Goal: Transaction & Acquisition: Purchase product/service

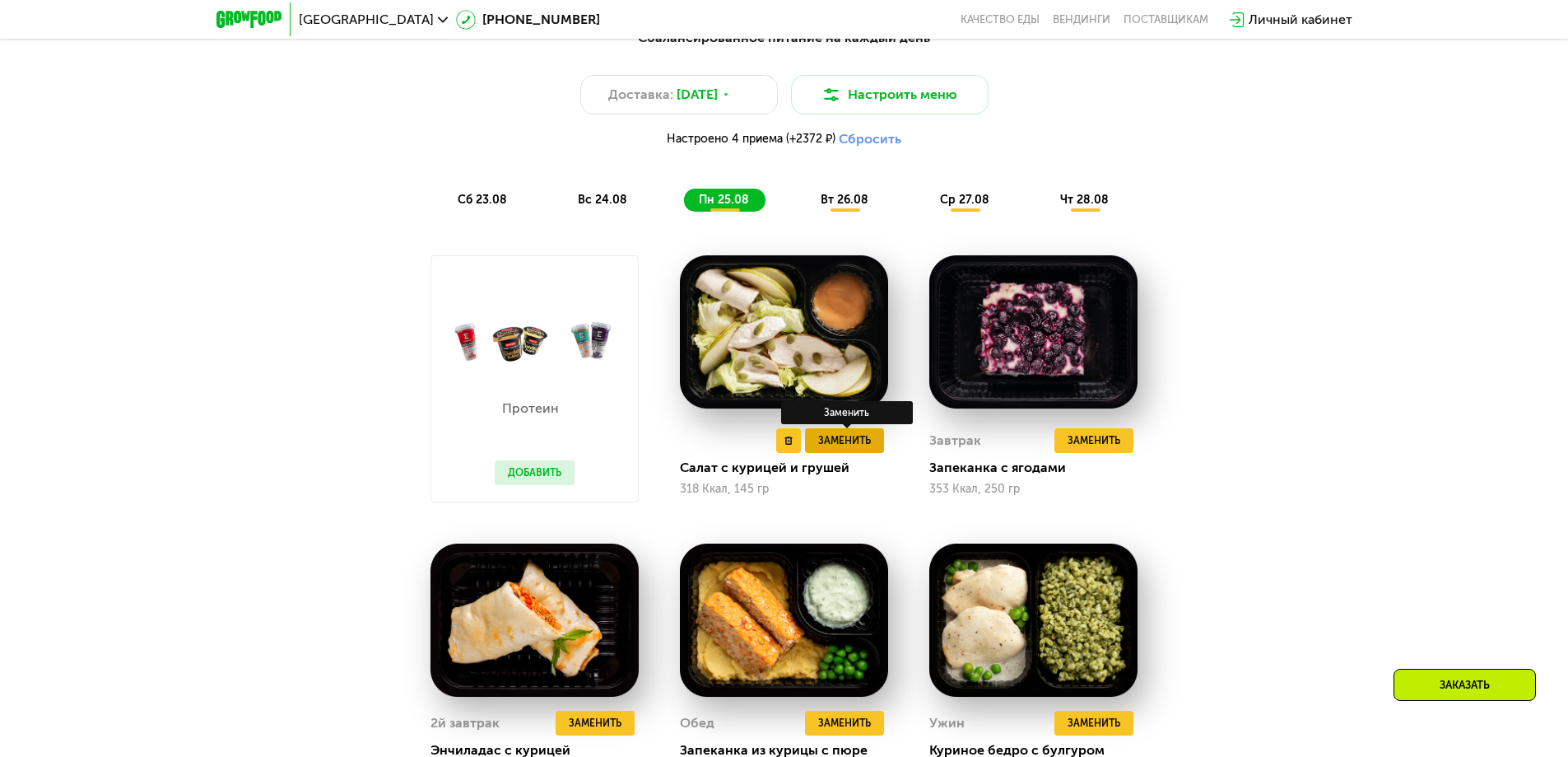
scroll to position [1071, 0]
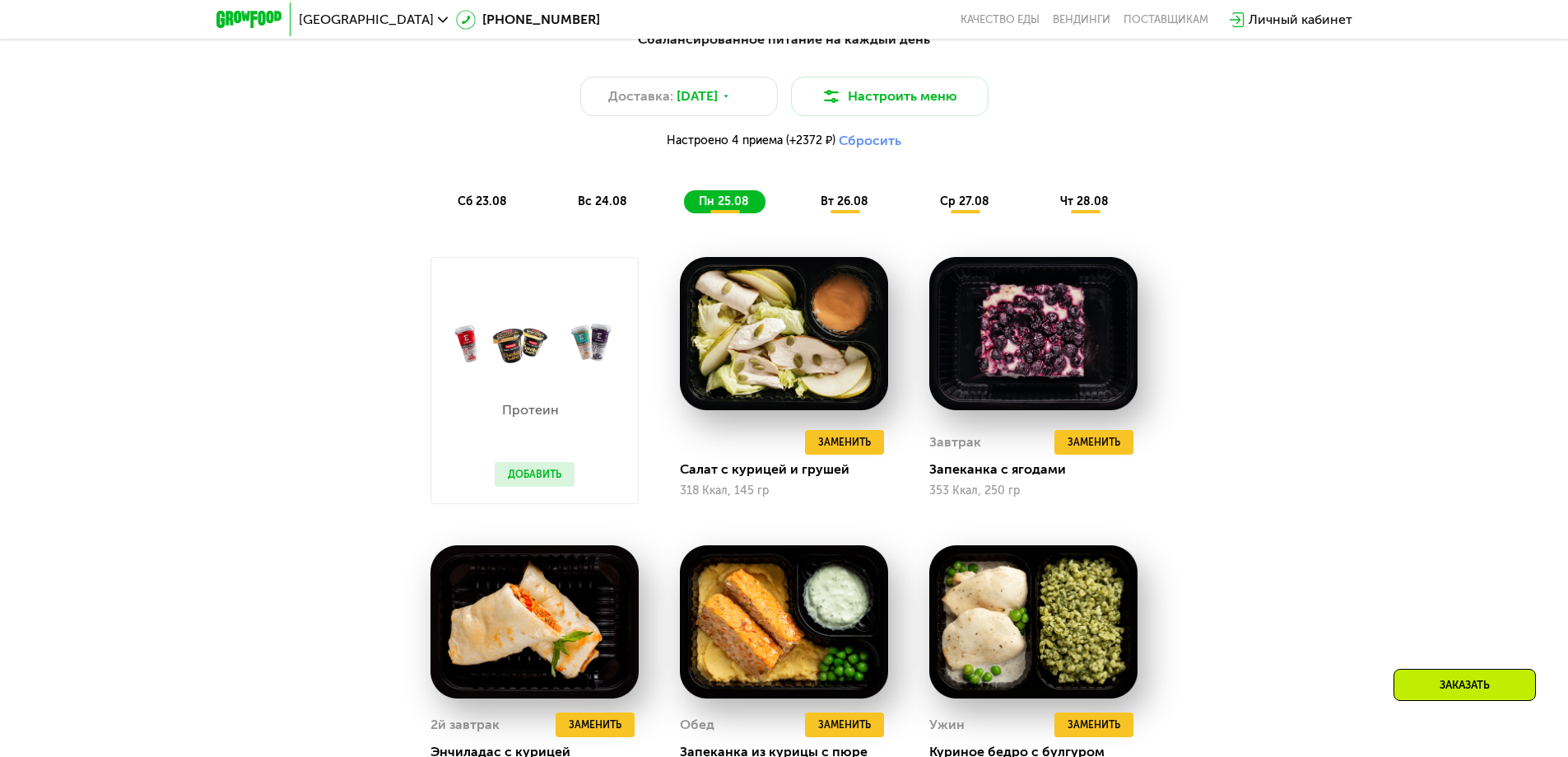
click at [831, 204] on span "вт 26.08" at bounding box center [845, 201] width 48 height 14
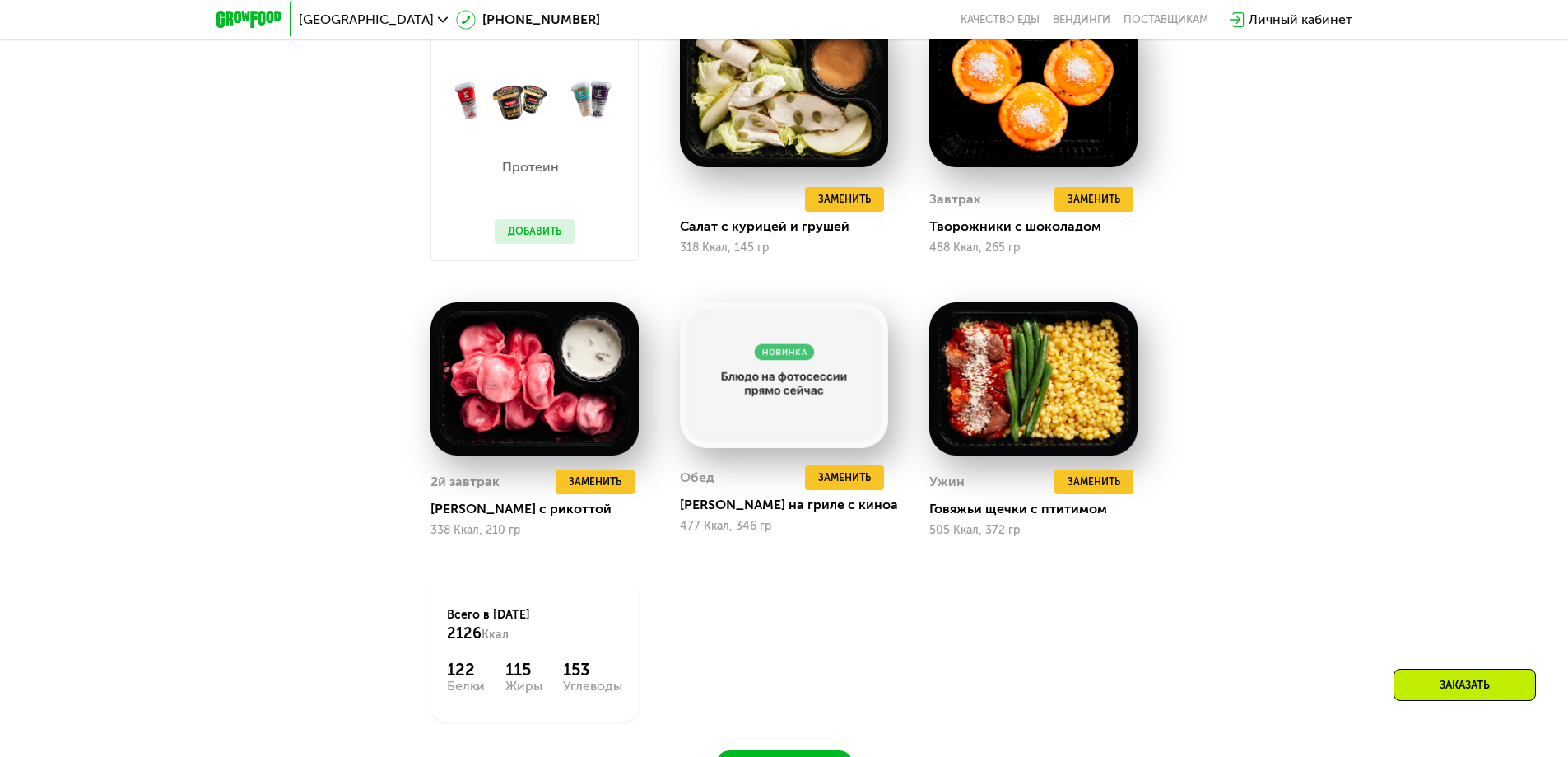
scroll to position [1318, 0]
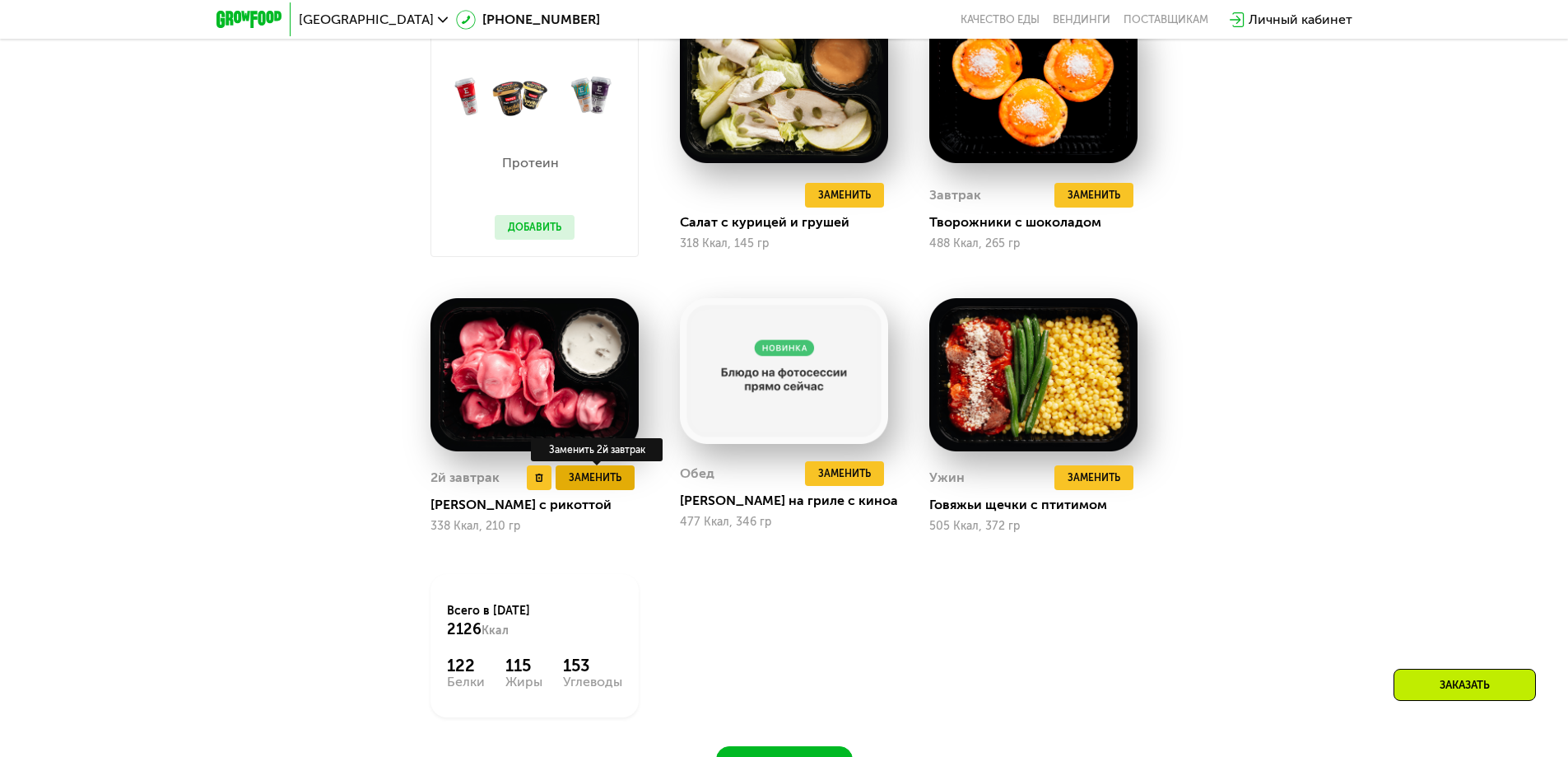
click at [577, 485] on span "Заменить" at bounding box center [595, 477] width 53 height 17
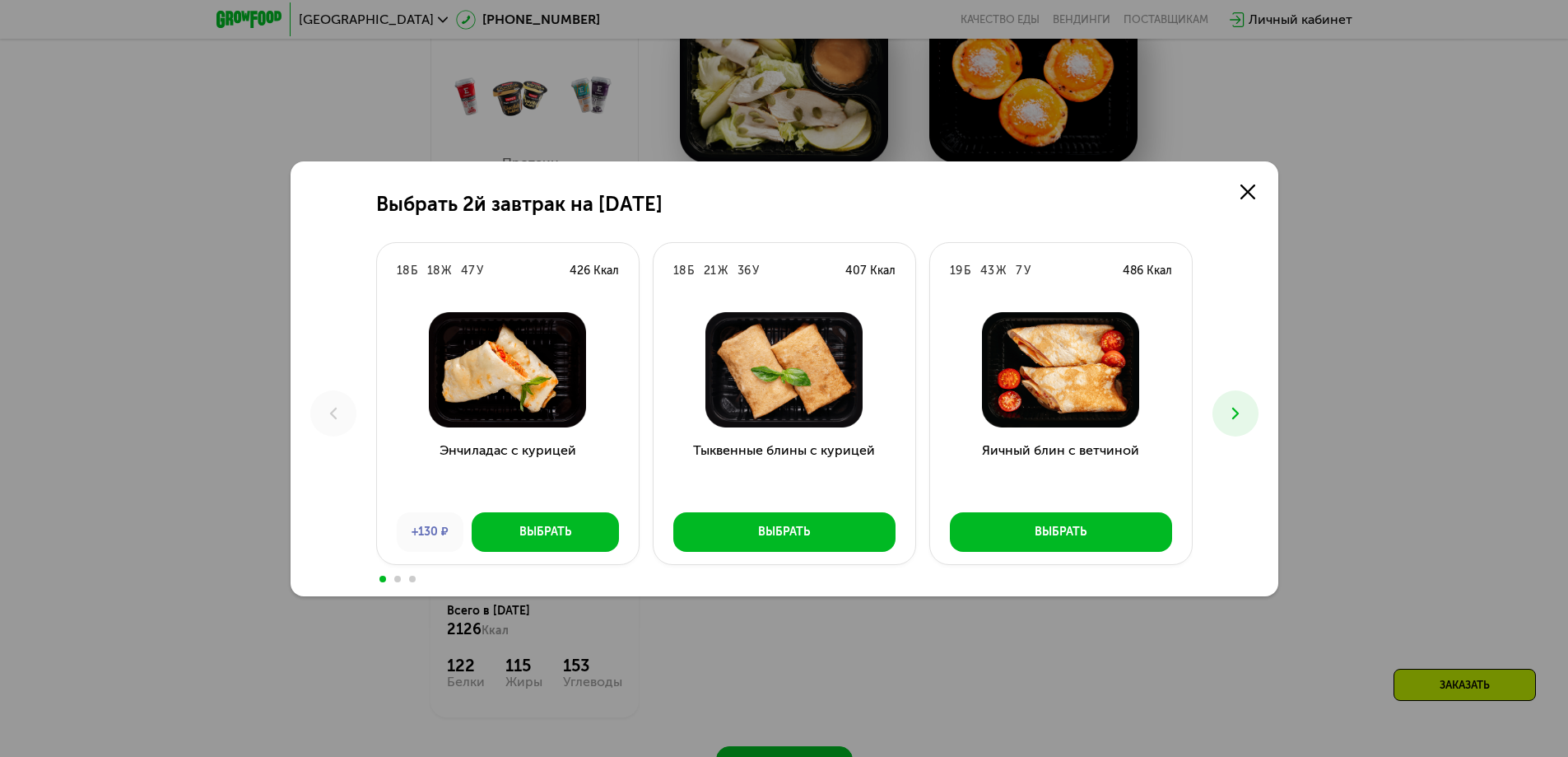
click at [1233, 410] on icon at bounding box center [1235, 413] width 20 height 20
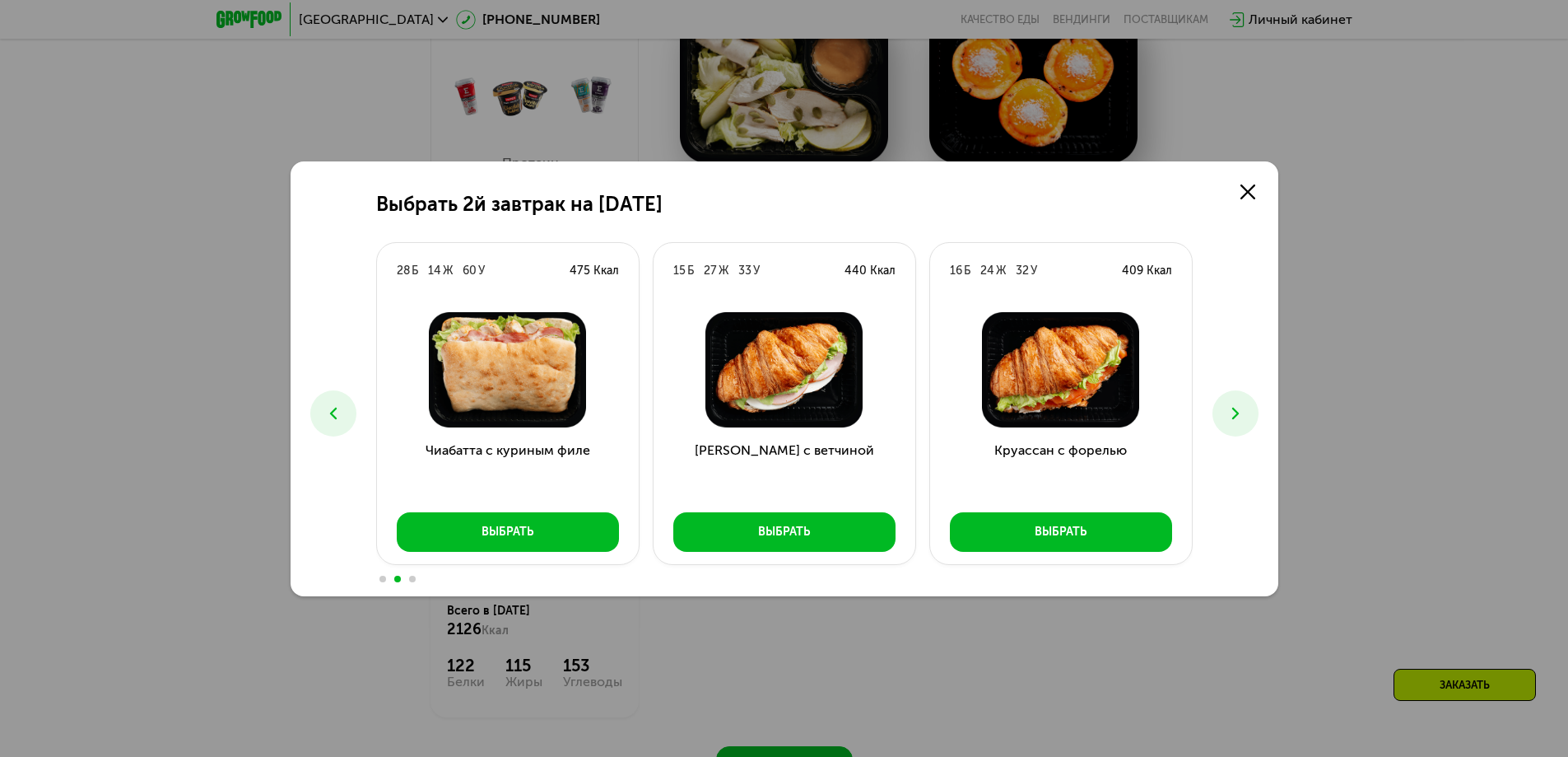
click at [1230, 409] on icon at bounding box center [1235, 413] width 20 height 20
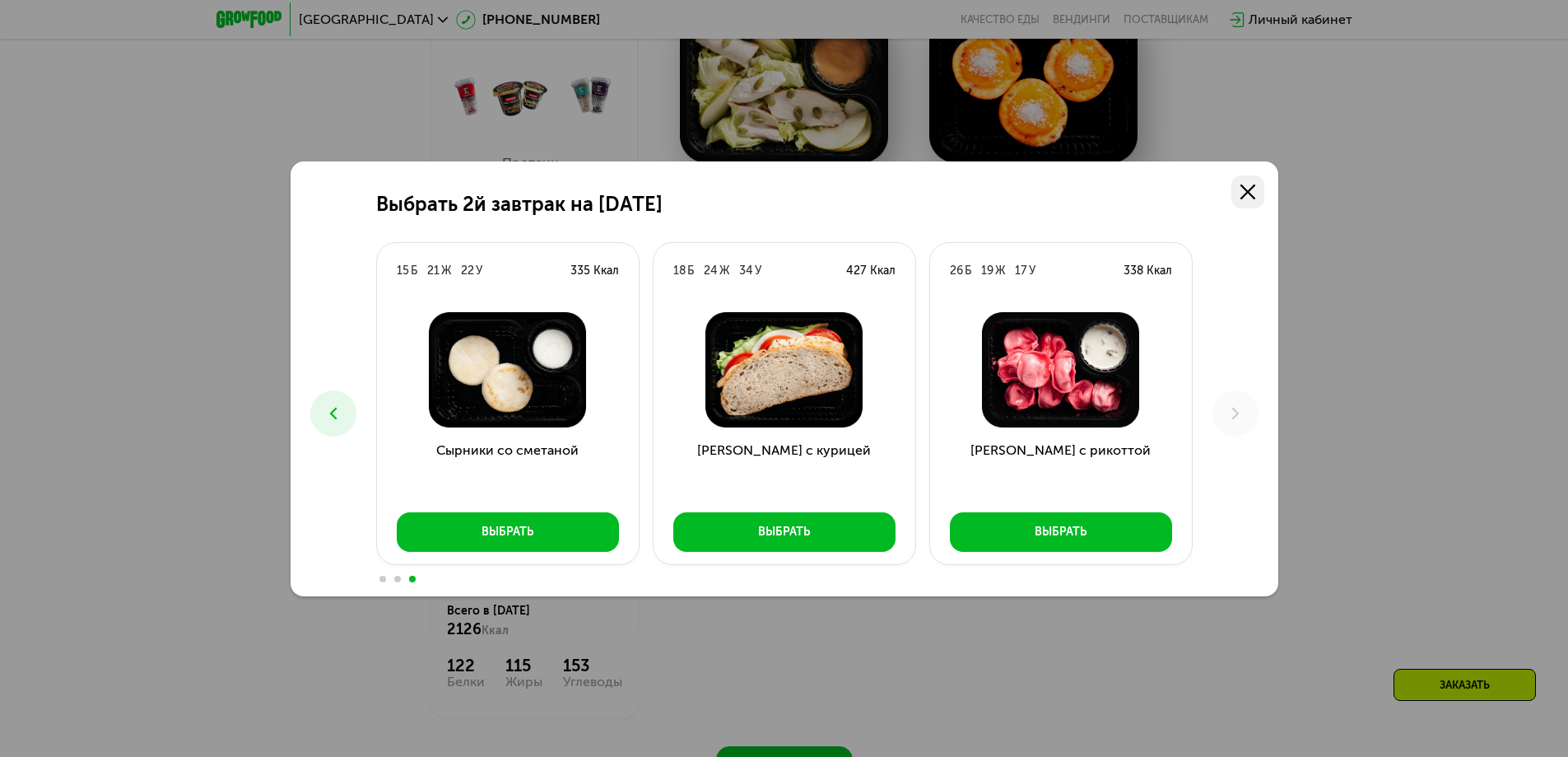
click at [1256, 187] on link at bounding box center [1248, 192] width 33 height 33
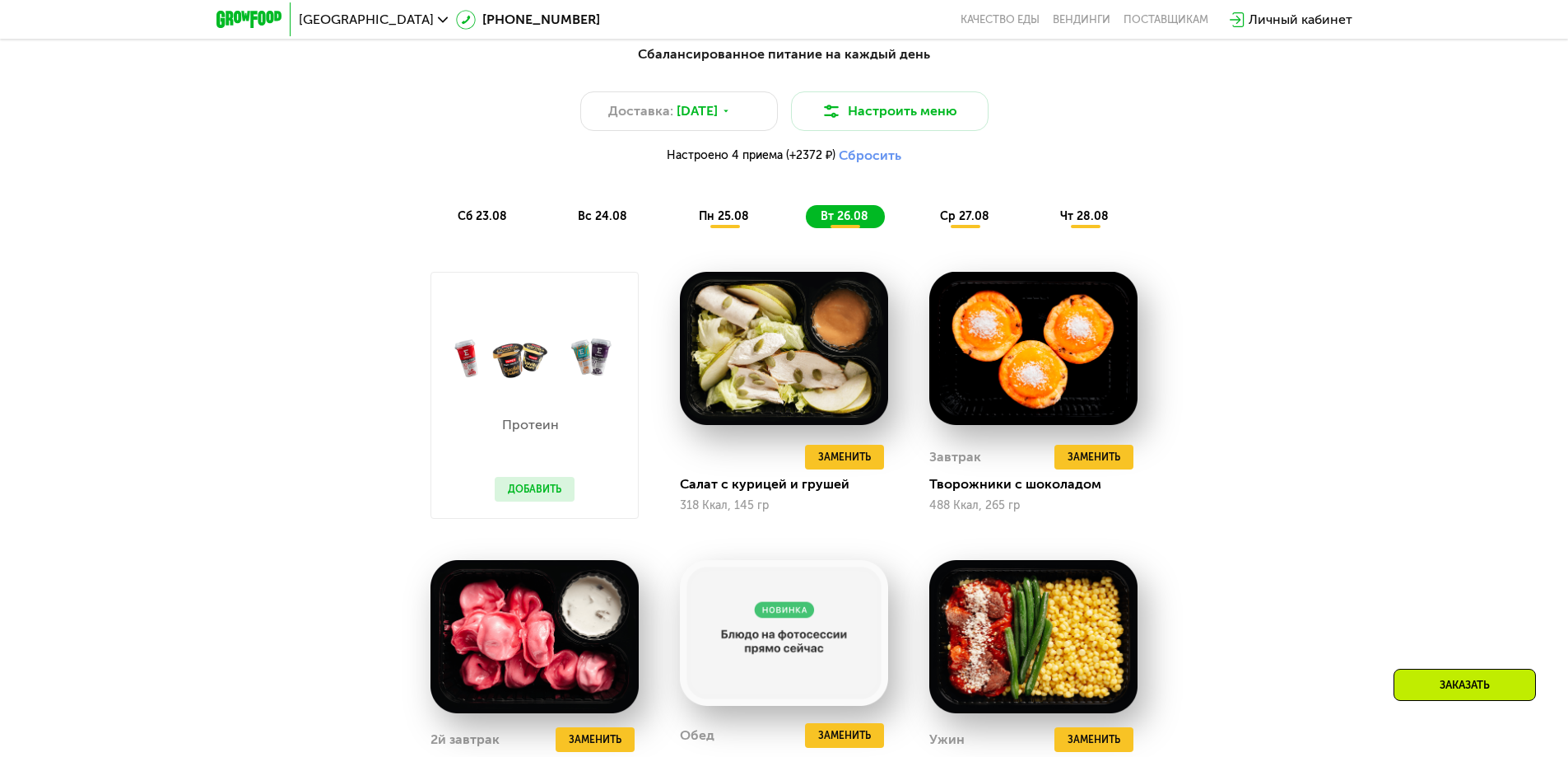
scroll to position [906, 0]
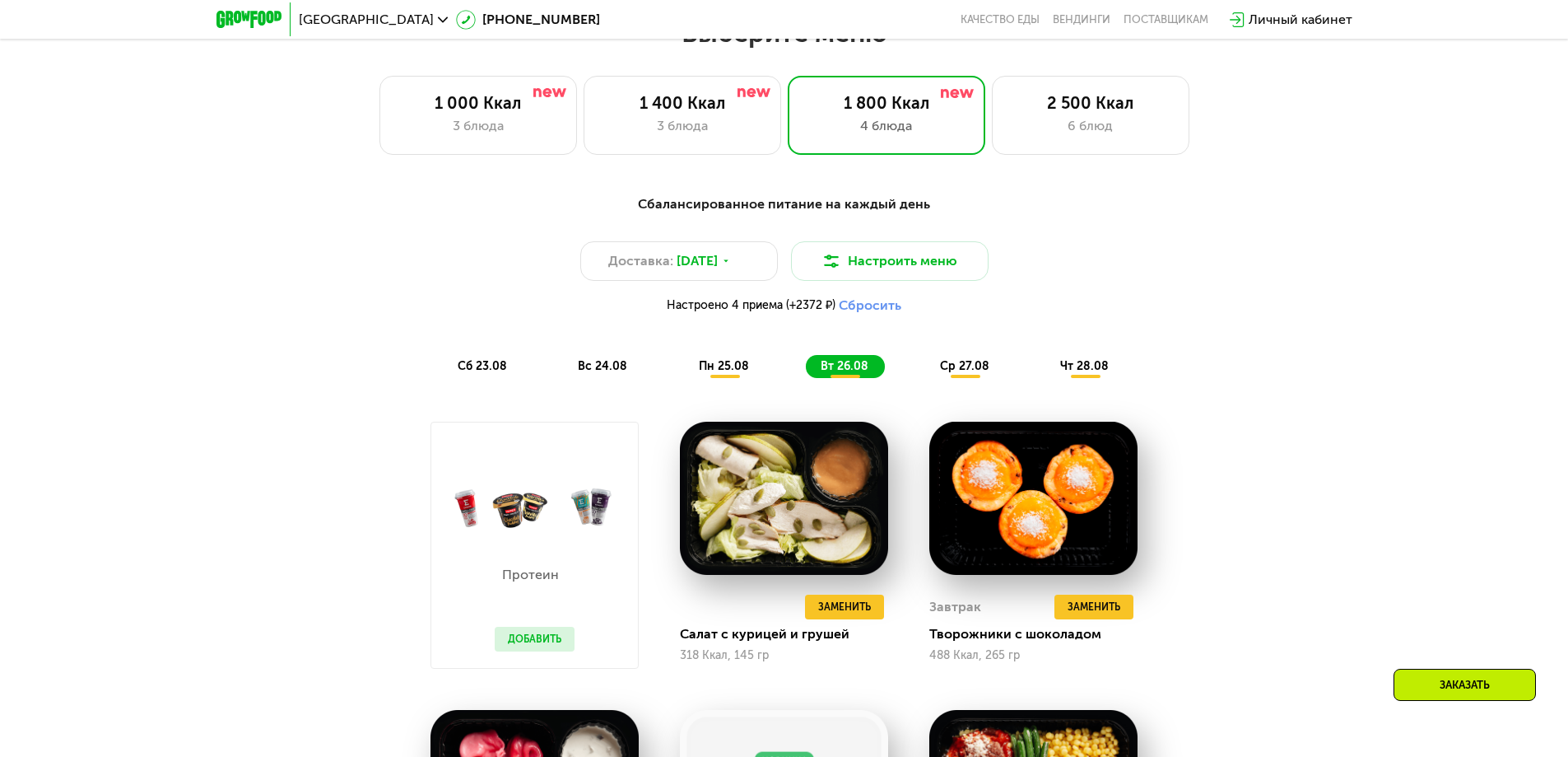
click at [974, 368] on span "ср 27.08" at bounding box center [965, 366] width 50 height 14
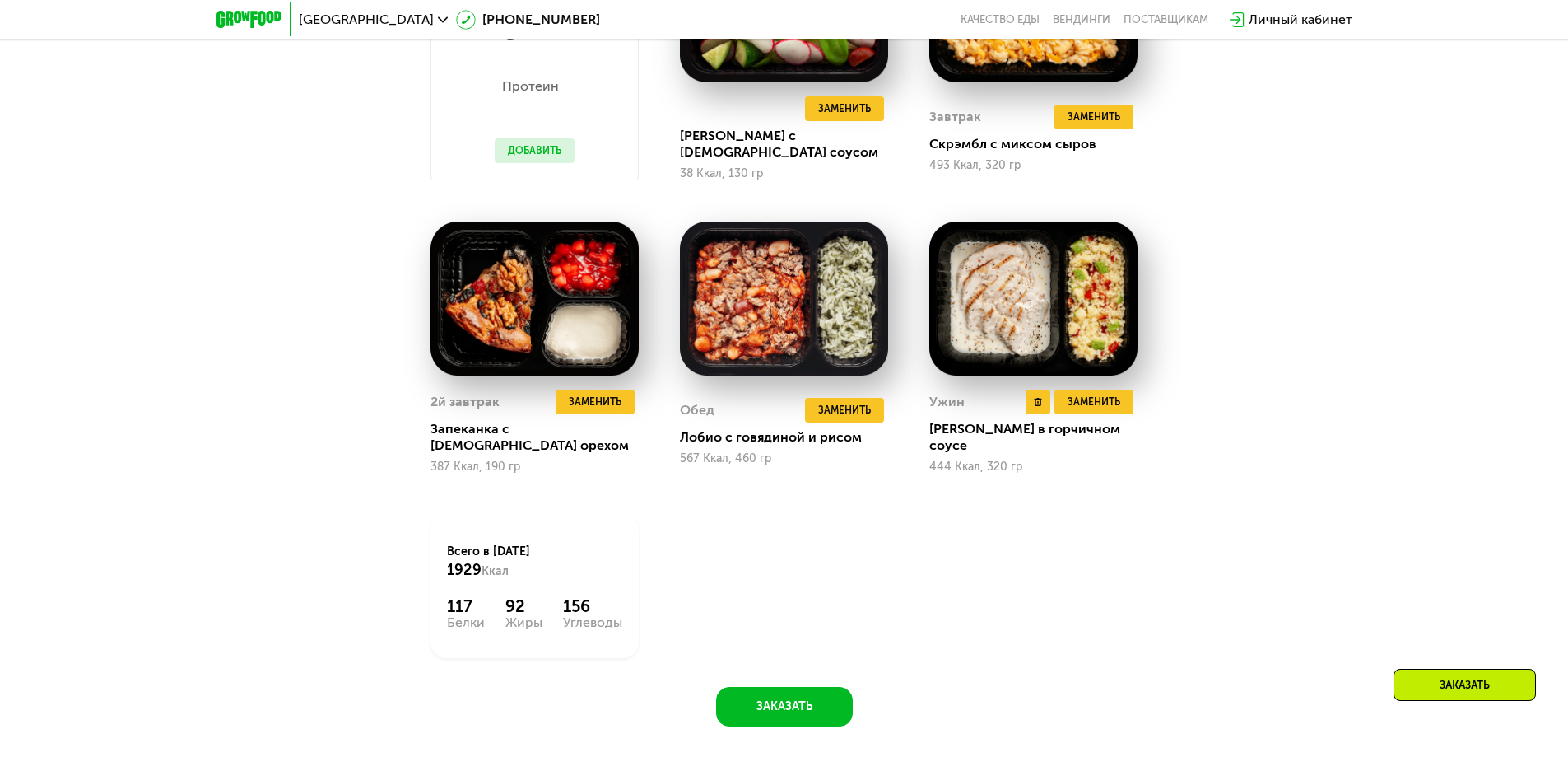
scroll to position [1400, 0]
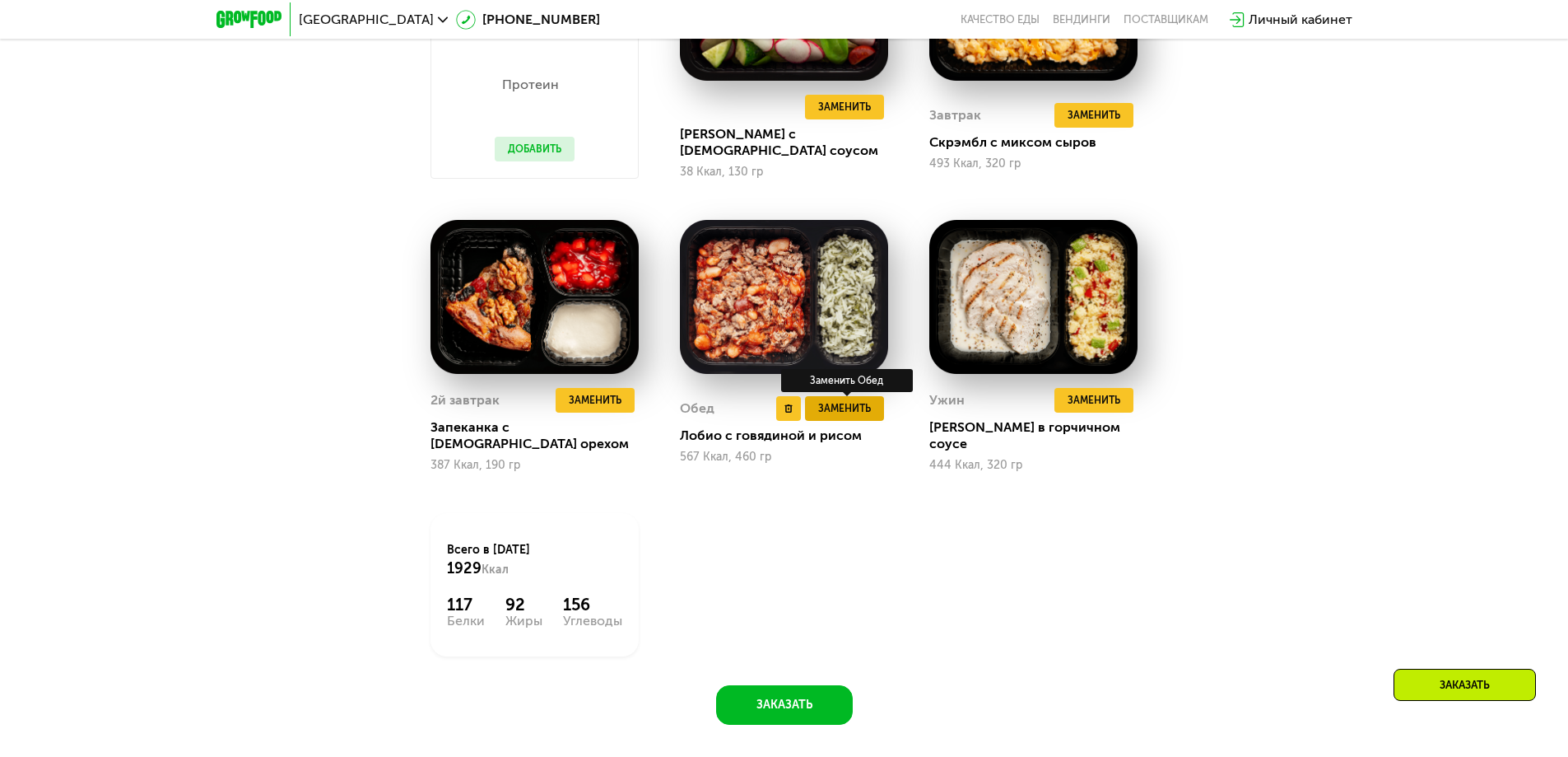
click at [855, 400] on span "Заменить" at bounding box center [845, 408] width 53 height 17
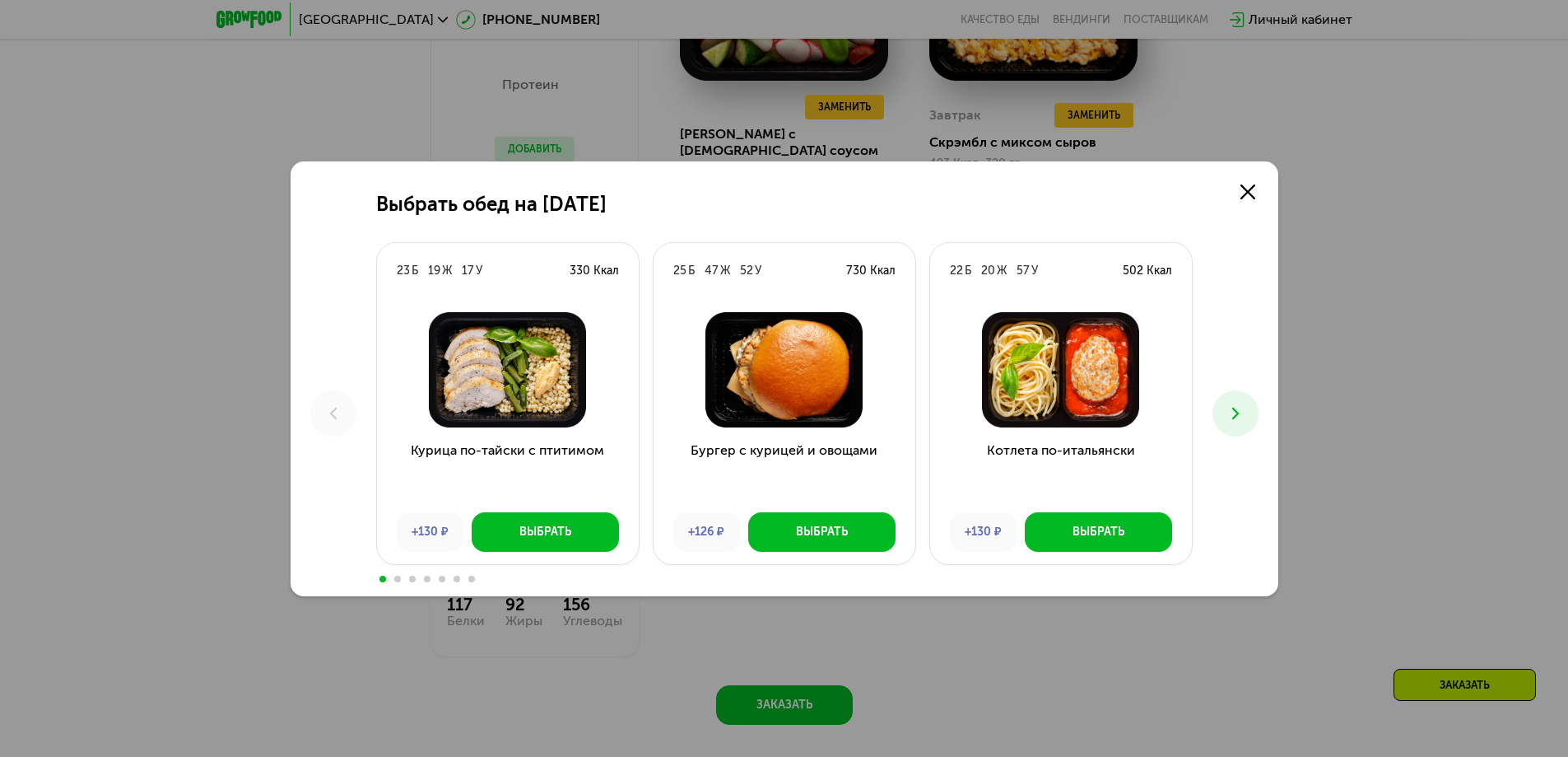
click at [1246, 412] on button at bounding box center [1235, 413] width 46 height 46
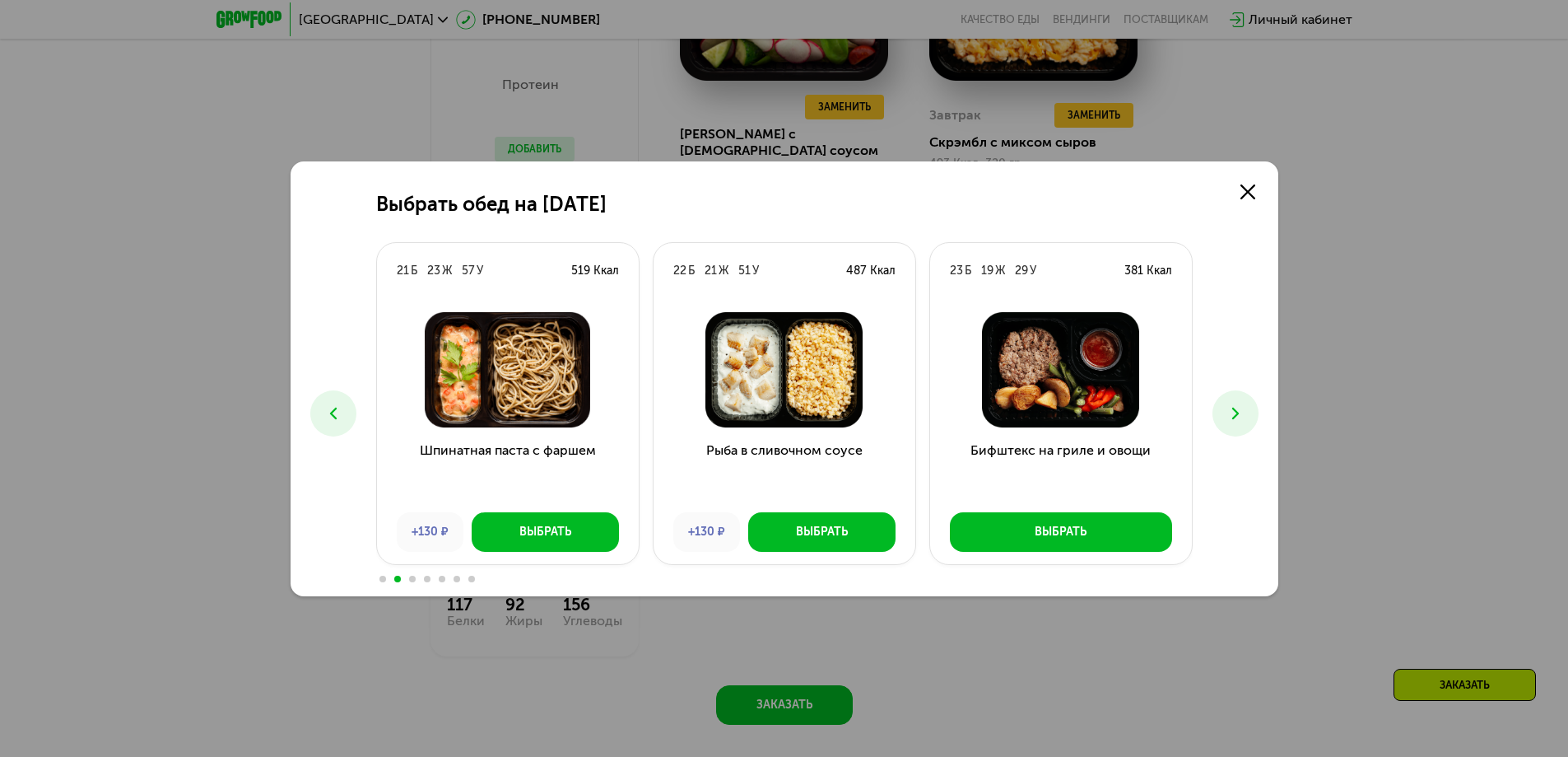
click at [1229, 409] on icon at bounding box center [1235, 413] width 20 height 20
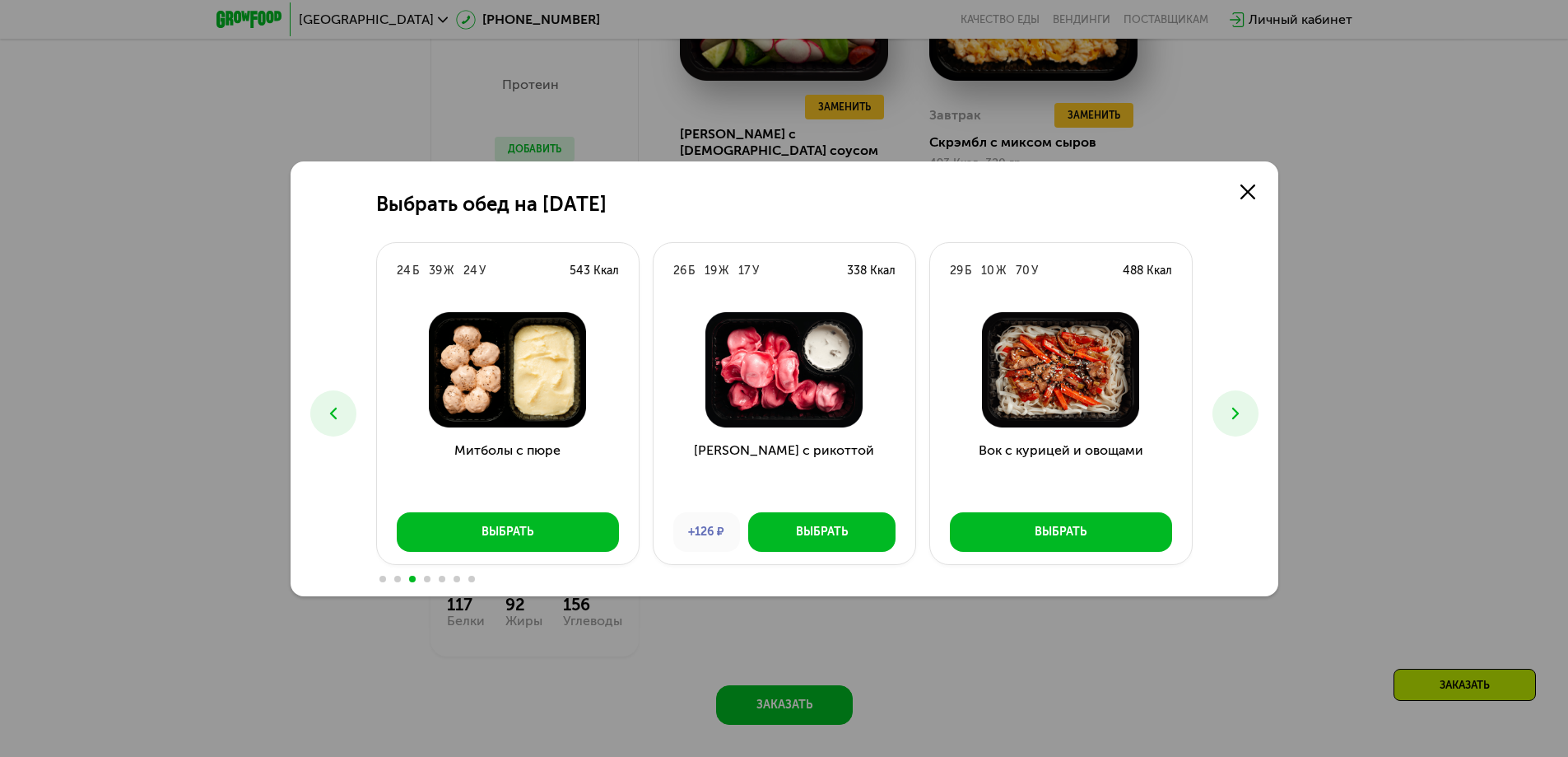
click at [1242, 406] on icon at bounding box center [1235, 413] width 20 height 20
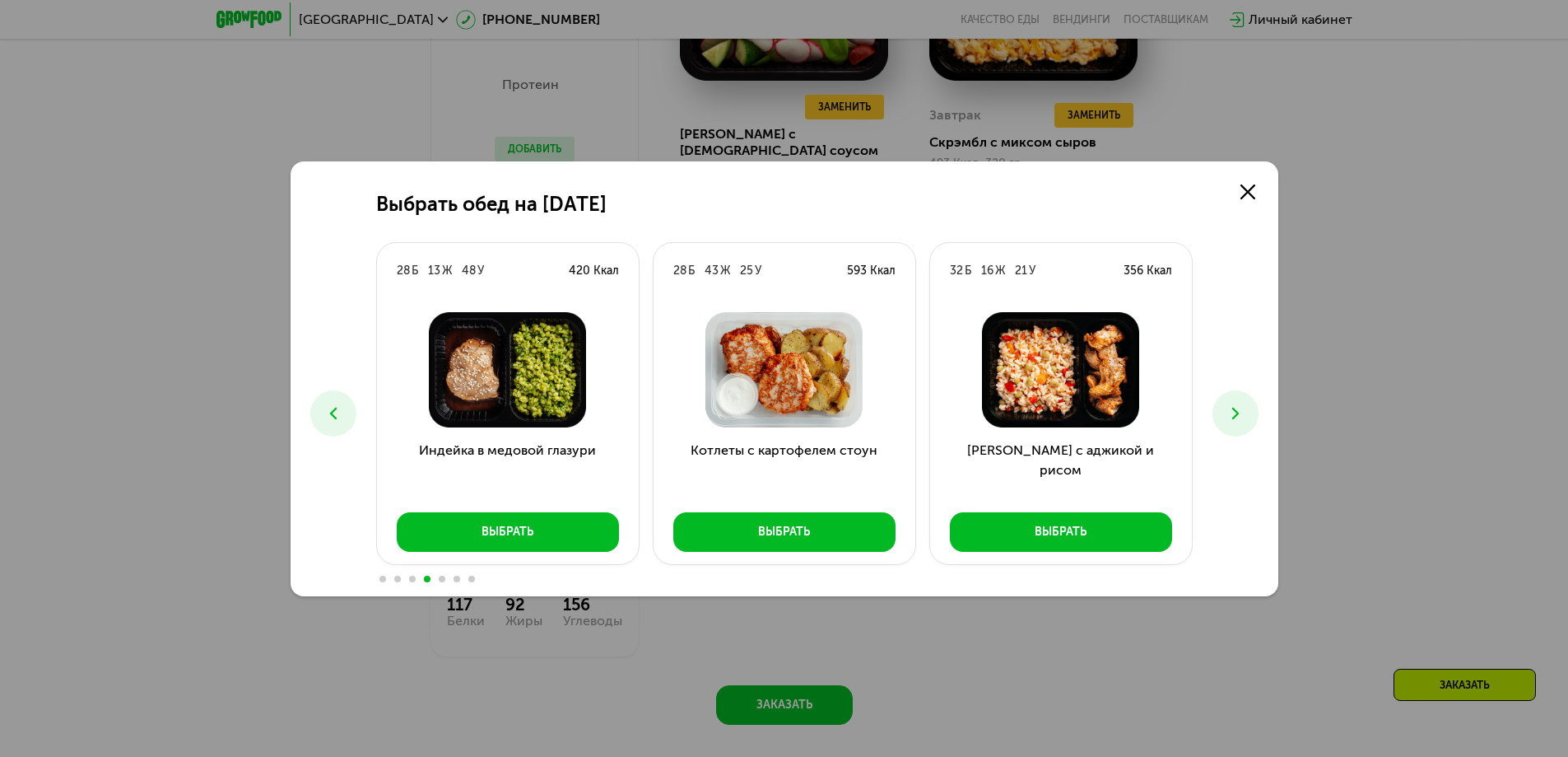
click at [1241, 406] on icon at bounding box center [1235, 413] width 20 height 20
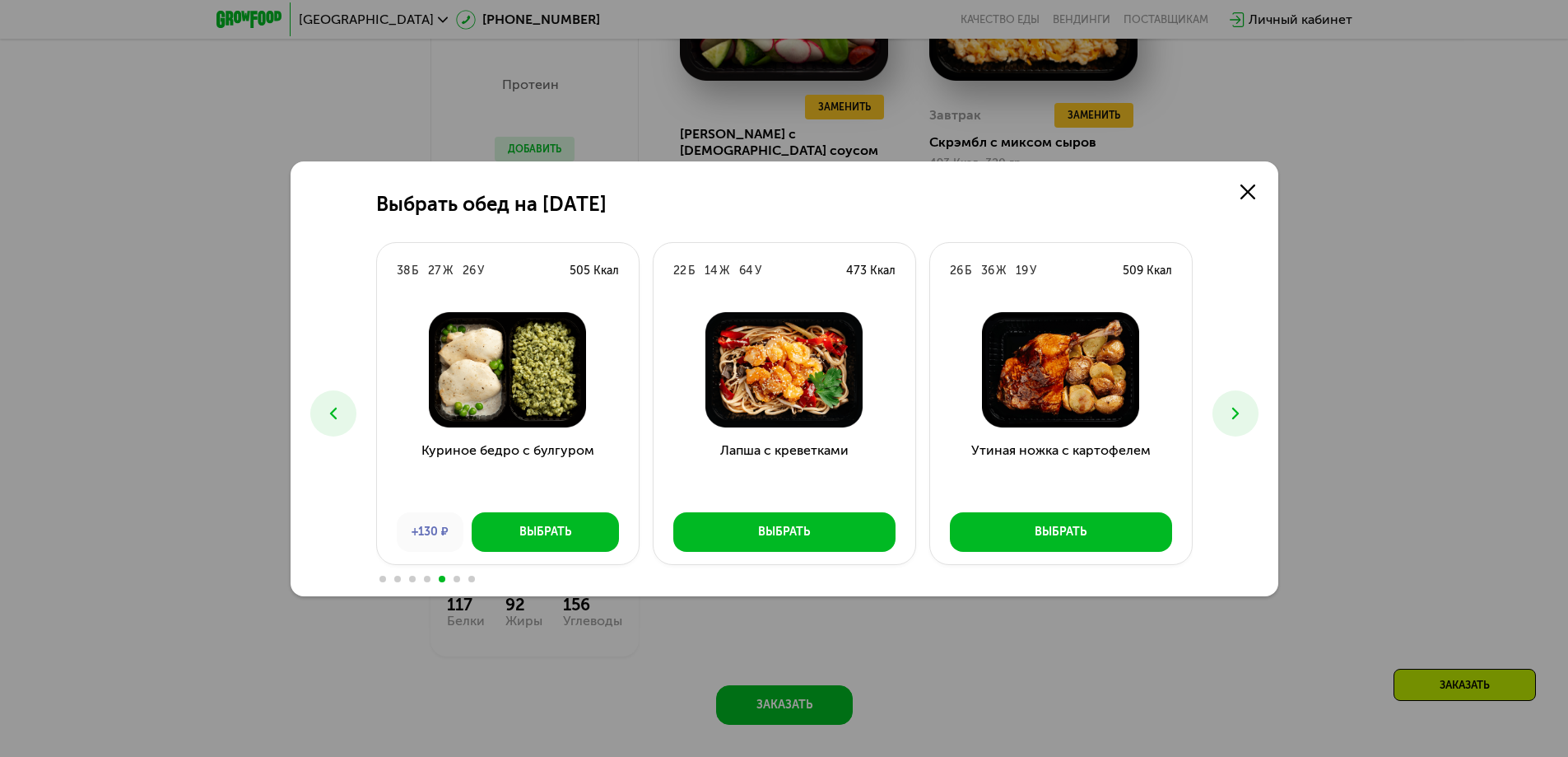
click at [1241, 406] on icon at bounding box center [1235, 413] width 20 height 20
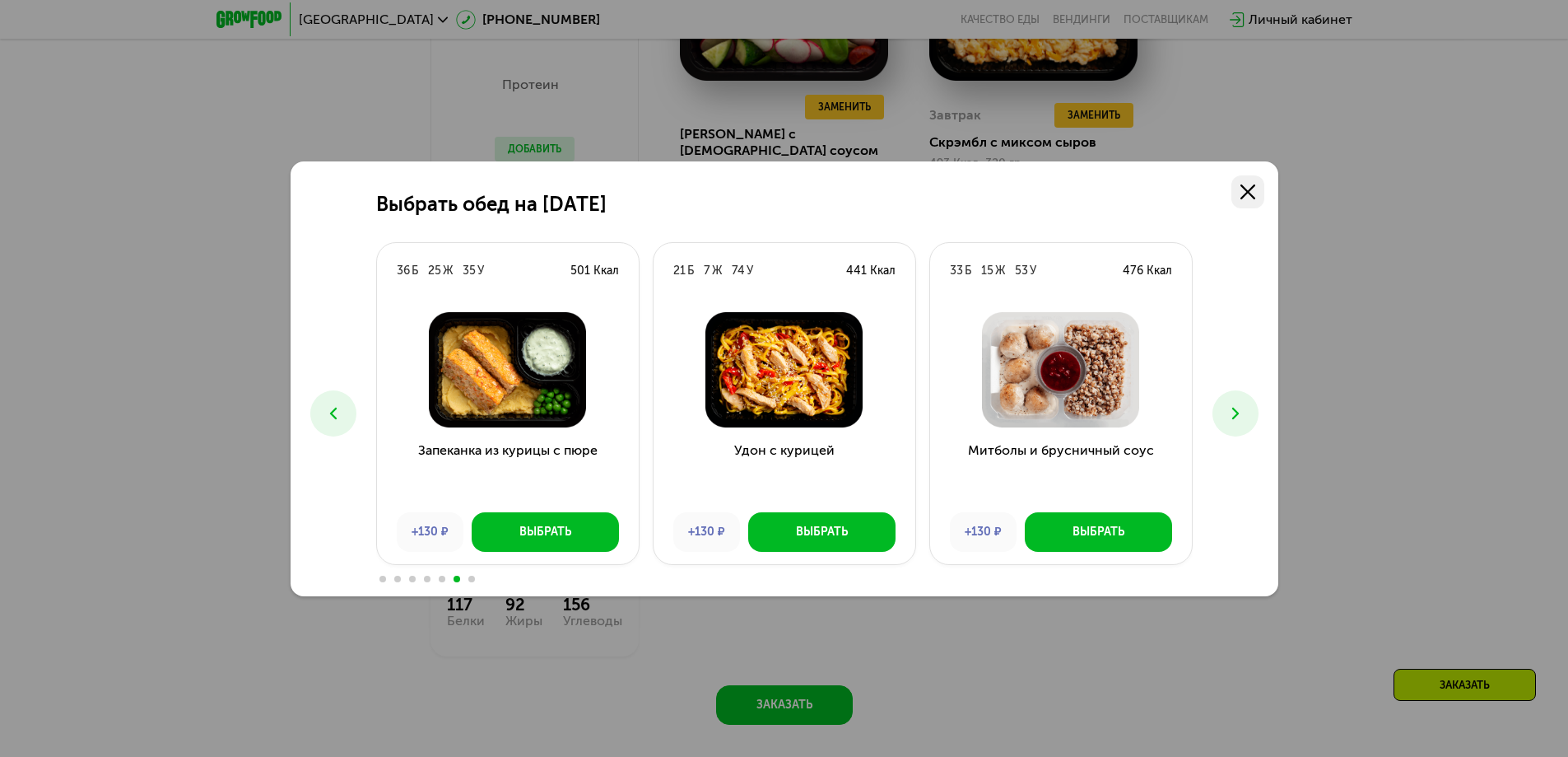
click at [1255, 187] on link at bounding box center [1248, 192] width 33 height 33
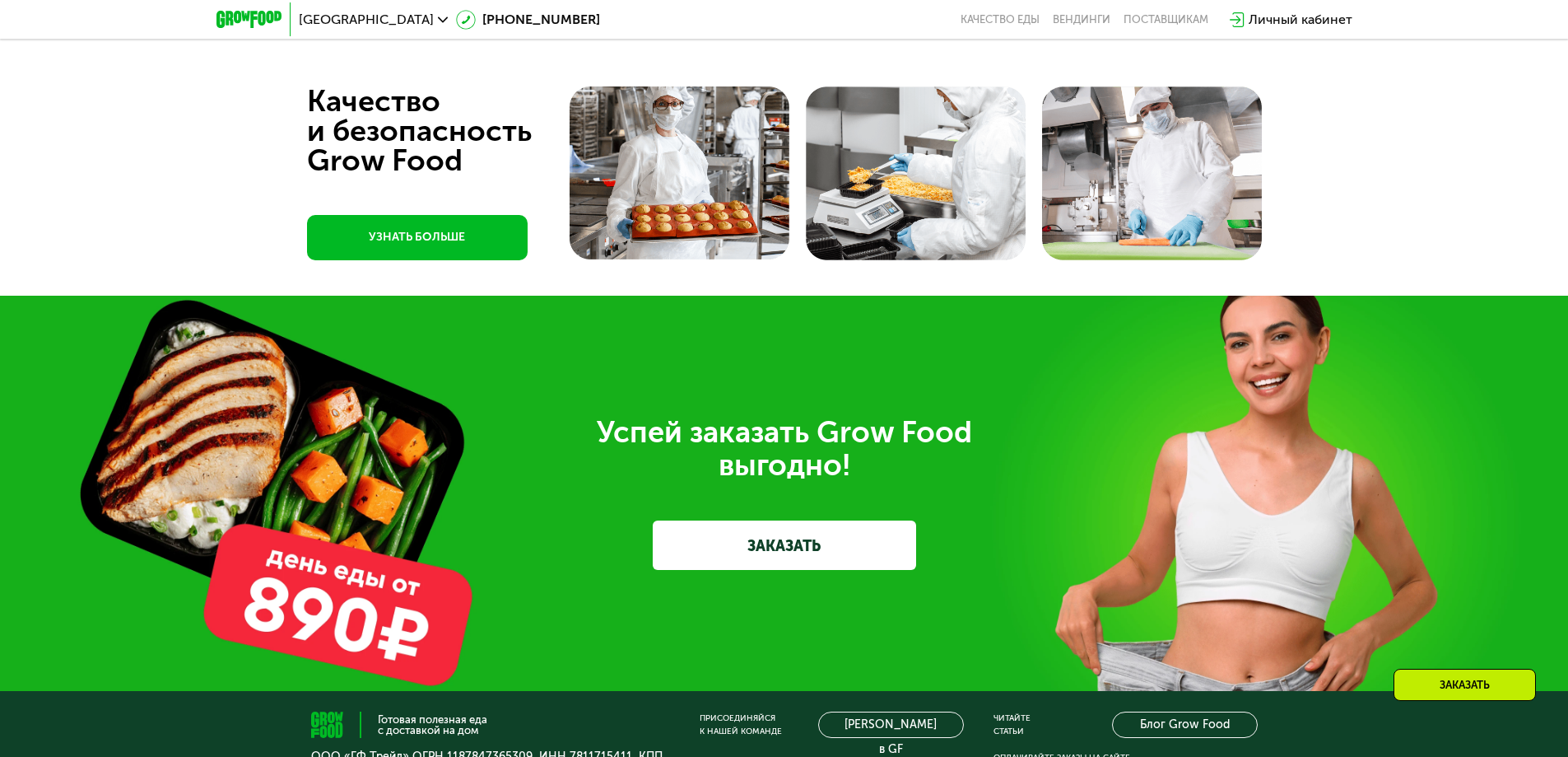
scroll to position [5270, 0]
